Goal: Information Seeking & Learning: Learn about a topic

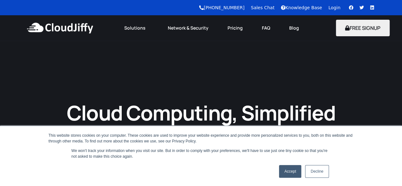
click at [295, 167] on link "Accept" at bounding box center [290, 171] width 23 height 13
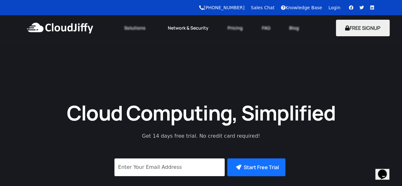
click at [174, 28] on link "Network & Security" at bounding box center [188, 28] width 60 height 14
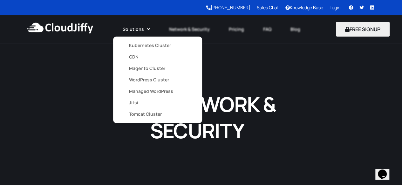
click at [137, 28] on link "Solutions" at bounding box center [136, 29] width 46 height 14
click at [148, 47] on link "Kubernetes Cluster" at bounding box center [157, 45] width 57 height 11
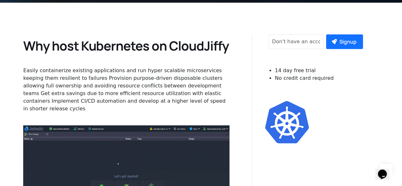
scroll to position [159, 0]
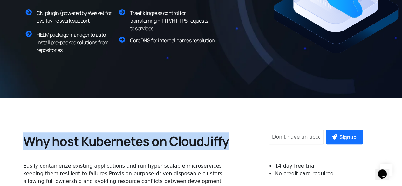
drag, startPoint x: 28, startPoint y: 143, endPoint x: 226, endPoint y: 140, distance: 197.8
click at [226, 140] on h2 "Why host Kubernetes on CloudJiffy" at bounding box center [126, 141] width 206 height 17
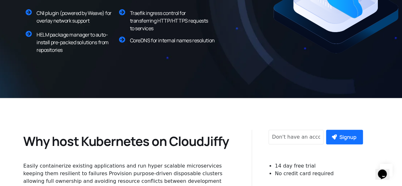
click at [226, 140] on h2 "Why host Kubernetes on CloudJiffy" at bounding box center [126, 141] width 206 height 17
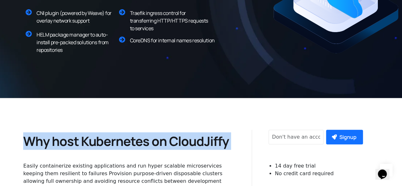
click at [226, 140] on h2 "Why host Kubernetes on CloudJiffy" at bounding box center [126, 141] width 206 height 17
click at [74, 145] on h2 "Why host Kubernetes on CloudJiffy" at bounding box center [126, 141] width 206 height 17
click at [82, 147] on h2 "Why host Kubernetes on CloudJiffy" at bounding box center [126, 141] width 206 height 17
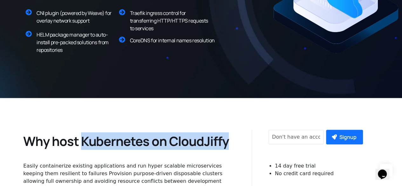
drag, startPoint x: 82, startPoint y: 144, endPoint x: 233, endPoint y: 145, distance: 150.7
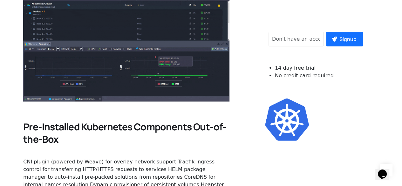
scroll to position [445, 0]
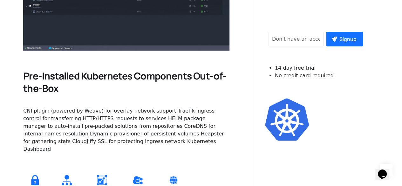
drag, startPoint x: 24, startPoint y: 106, endPoint x: 111, endPoint y: 140, distance: 92.8
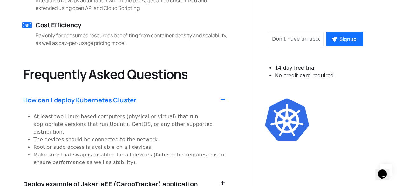
scroll to position [1335, 0]
